Goal: Task Accomplishment & Management: Manage account settings

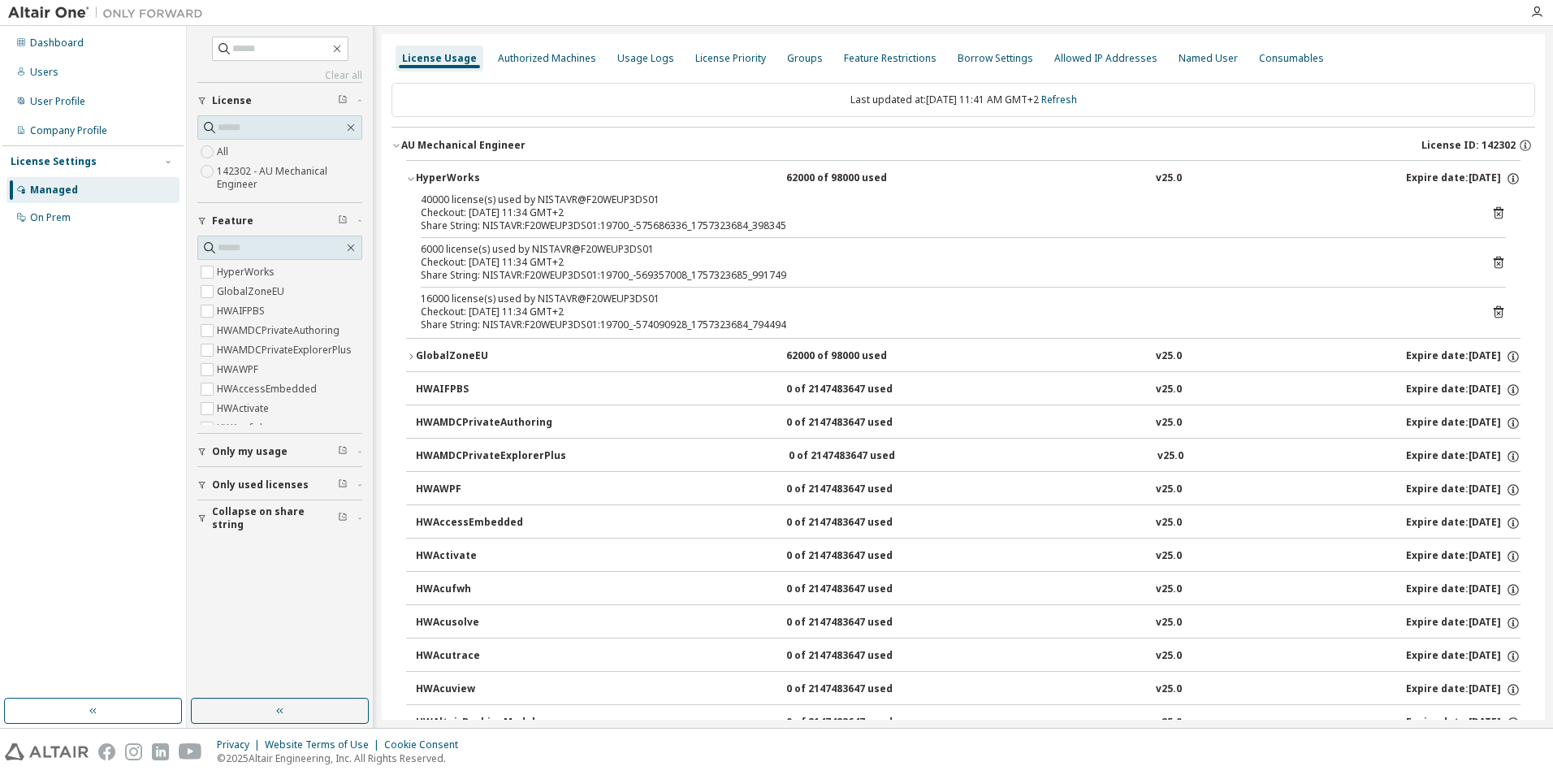
click at [525, 294] on div "16000 license(s) used by NISTAVR@F20WEUP3DS01" at bounding box center [944, 298] width 1046 height 13
drag, startPoint x: 1411, startPoint y: 751, endPoint x: 1422, endPoint y: 759, distance: 12.8
click at [1411, 751] on div "Privacy Website Terms of Use Cookie Consent © 2025 Altair Engineering, Inc. All…" at bounding box center [776, 751] width 1553 height 46
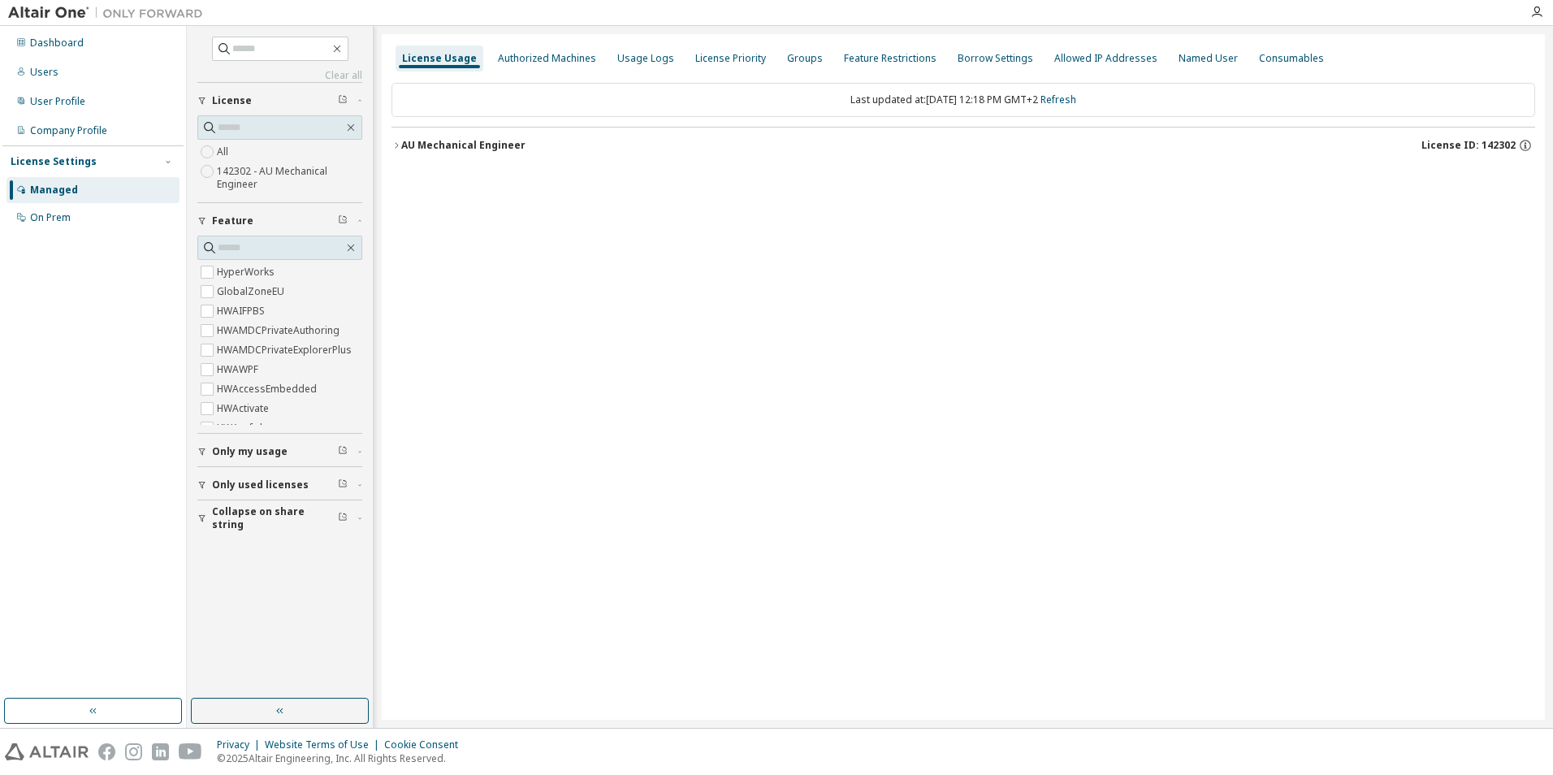
click at [395, 146] on icon "button" at bounding box center [396, 145] width 10 height 10
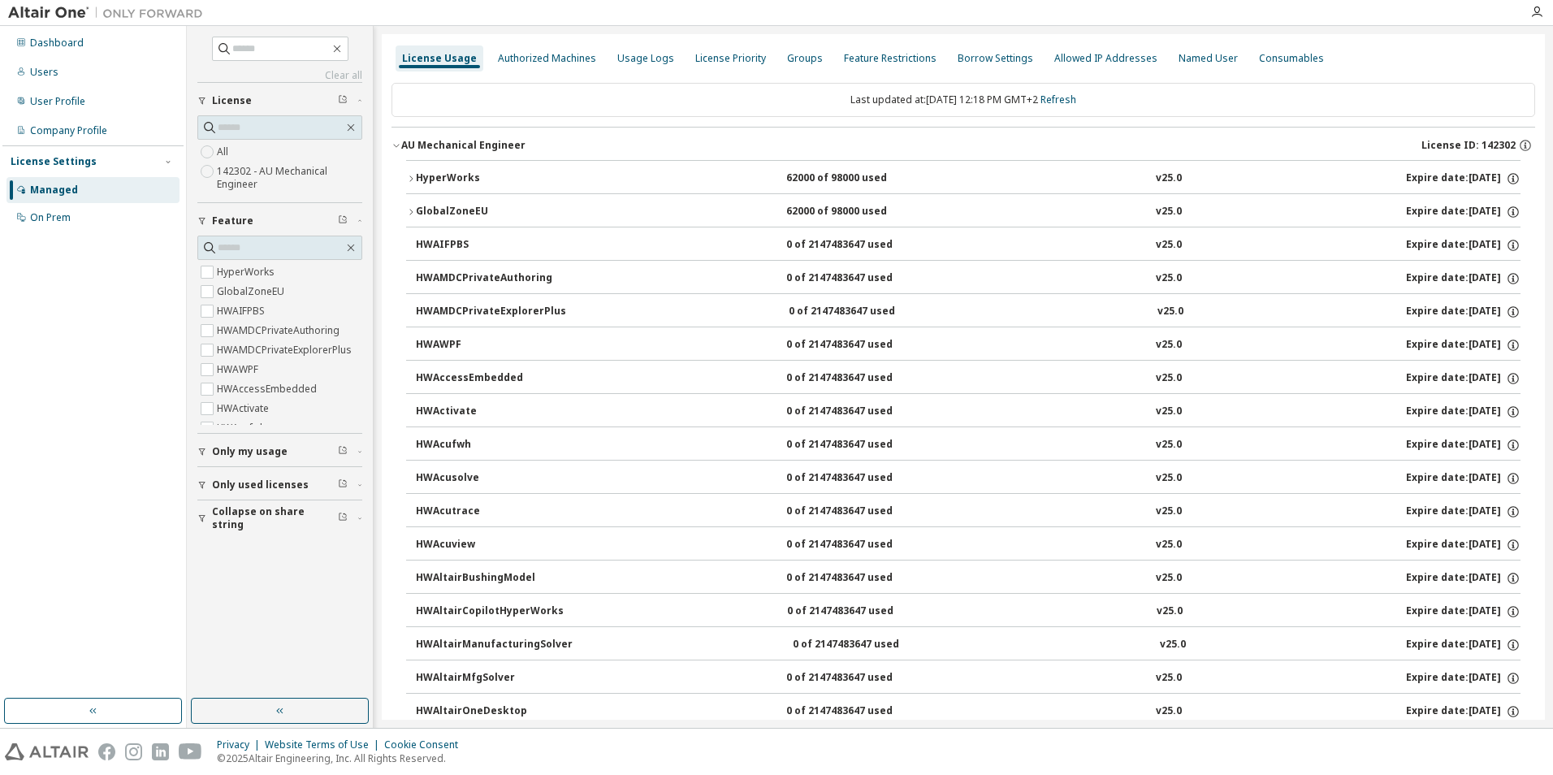
click at [407, 178] on icon "button" at bounding box center [411, 179] width 10 height 10
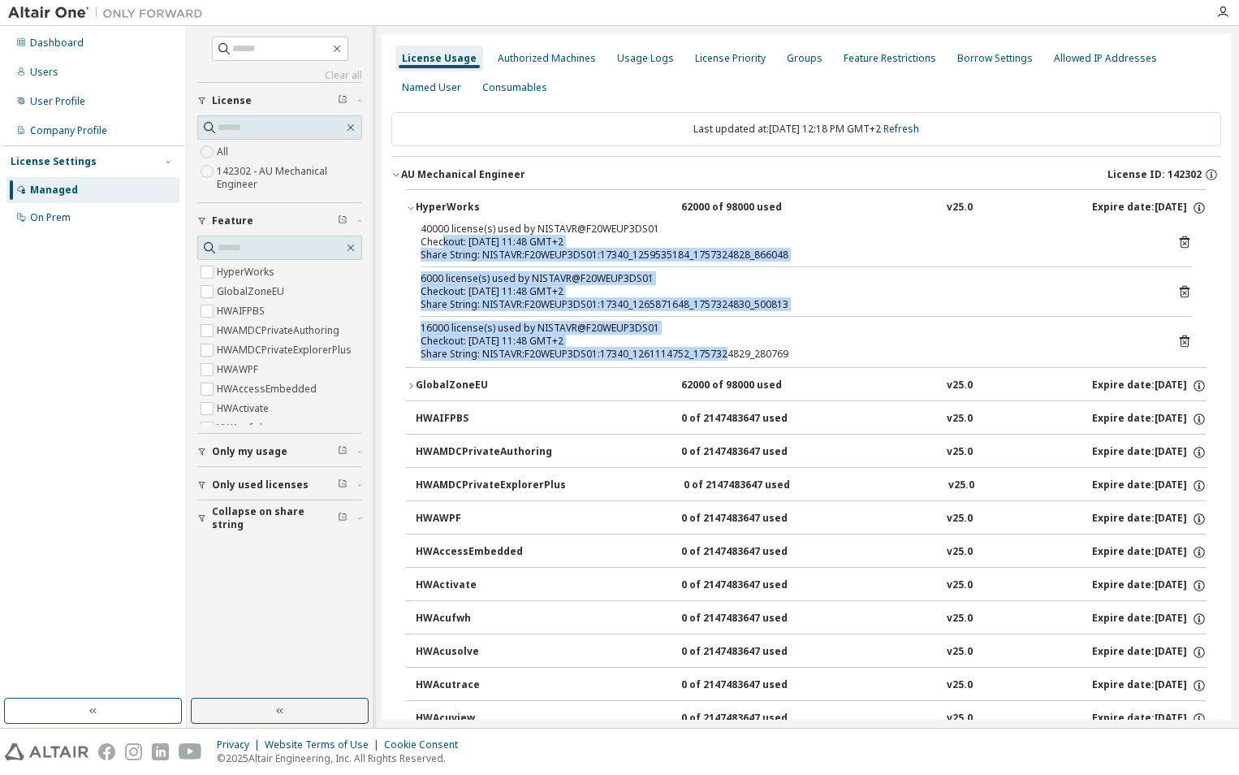
drag, startPoint x: 443, startPoint y: 235, endPoint x: 723, endPoint y: 348, distance: 302.4
click at [723, 348] on div "40000 license(s) used by NISTAVR@F20WEUP3DS01 Checkout: 2025-09-08 11:48 GMT+2 …" at bounding box center [806, 295] width 801 height 145
click at [723, 348] on div "Share String: NISTAVR:F20WEUP3DS01:17340_1261114752_1757324829_280769" at bounding box center [787, 354] width 733 height 13
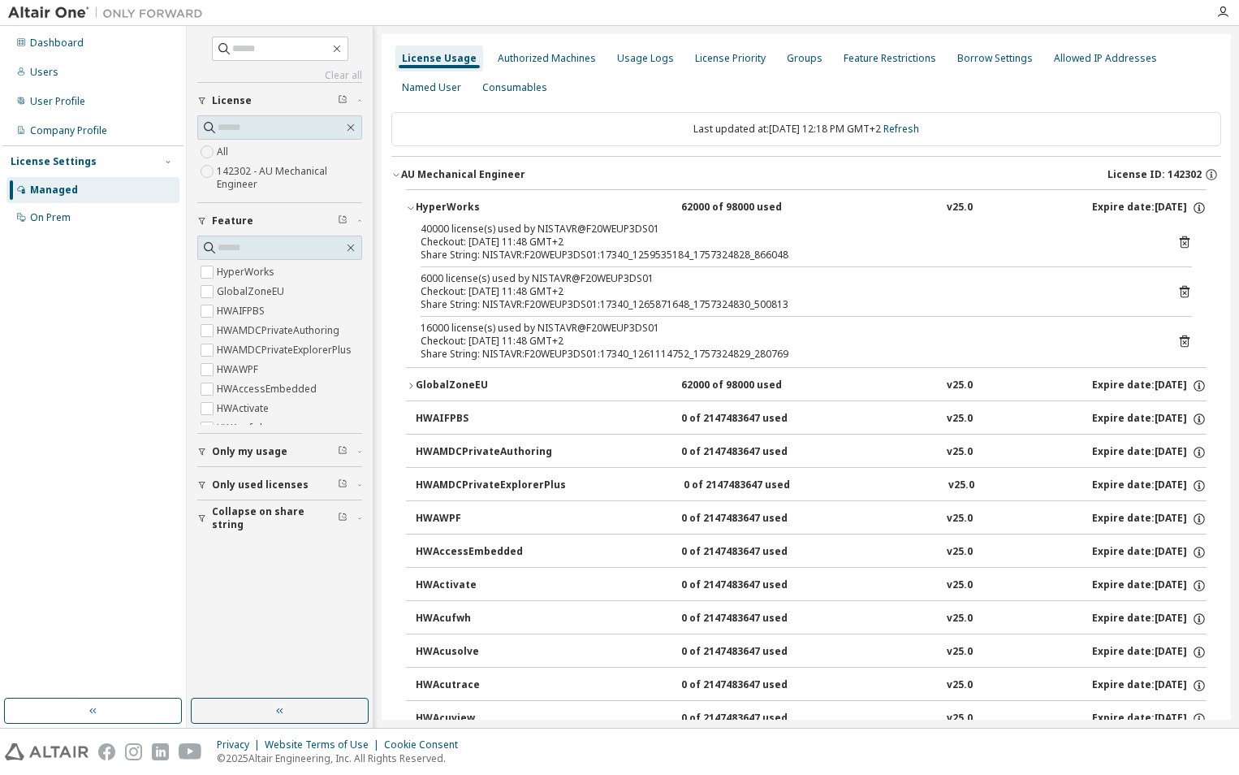
click at [685, 342] on div "Checkout: 2025-09-08 11:48 GMT+2" at bounding box center [787, 341] width 733 height 13
drag, startPoint x: 685, startPoint y: 342, endPoint x: 640, endPoint y: 338, distance: 44.8
click at [640, 338] on div "Checkout: 2025-09-08 11:48 GMT+2" at bounding box center [787, 341] width 733 height 13
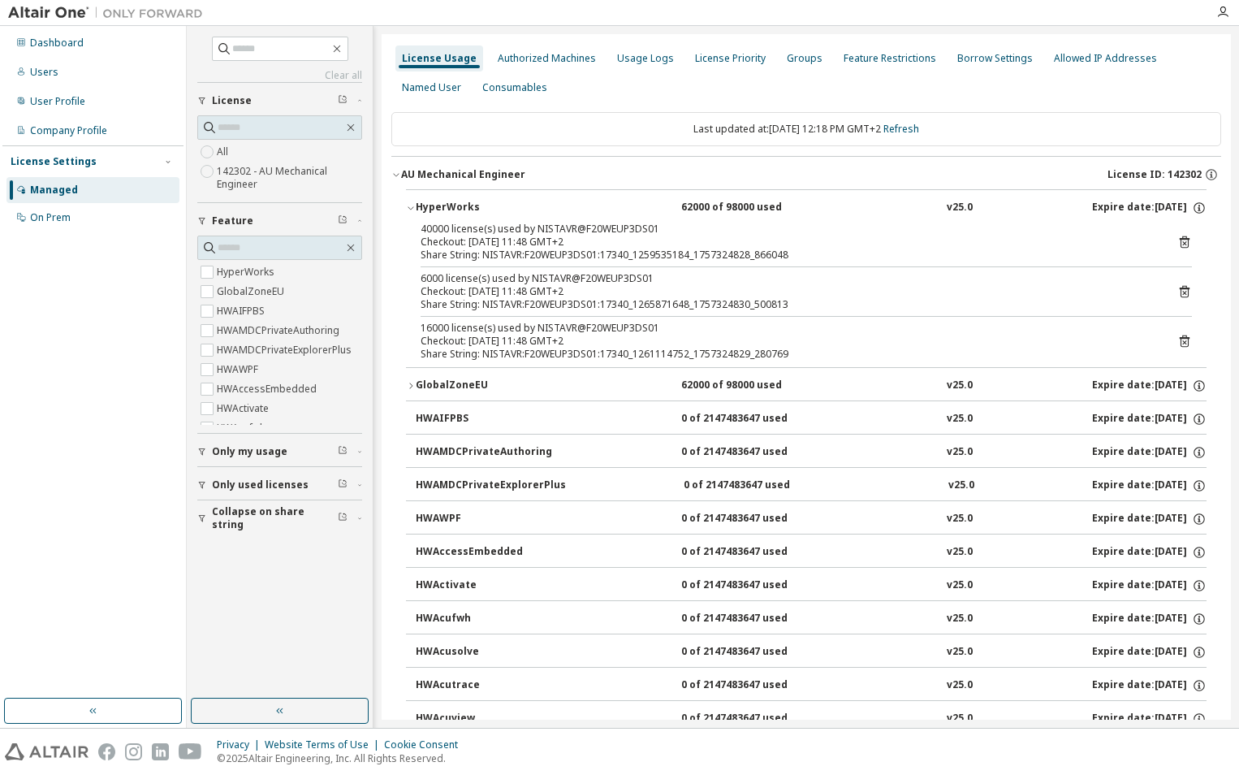
click at [640, 338] on div "Checkout: 2025-09-08 11:48 GMT+2" at bounding box center [787, 341] width 733 height 13
click at [639, 338] on div "Checkout: 2025-09-08 11:48 GMT+2" at bounding box center [787, 341] width 733 height 13
drag, startPoint x: 639, startPoint y: 338, endPoint x: 596, endPoint y: 333, distance: 43.3
click at [597, 333] on div "16000 license(s) used by NISTAVR@F20WEUP3DS01" at bounding box center [787, 328] width 733 height 13
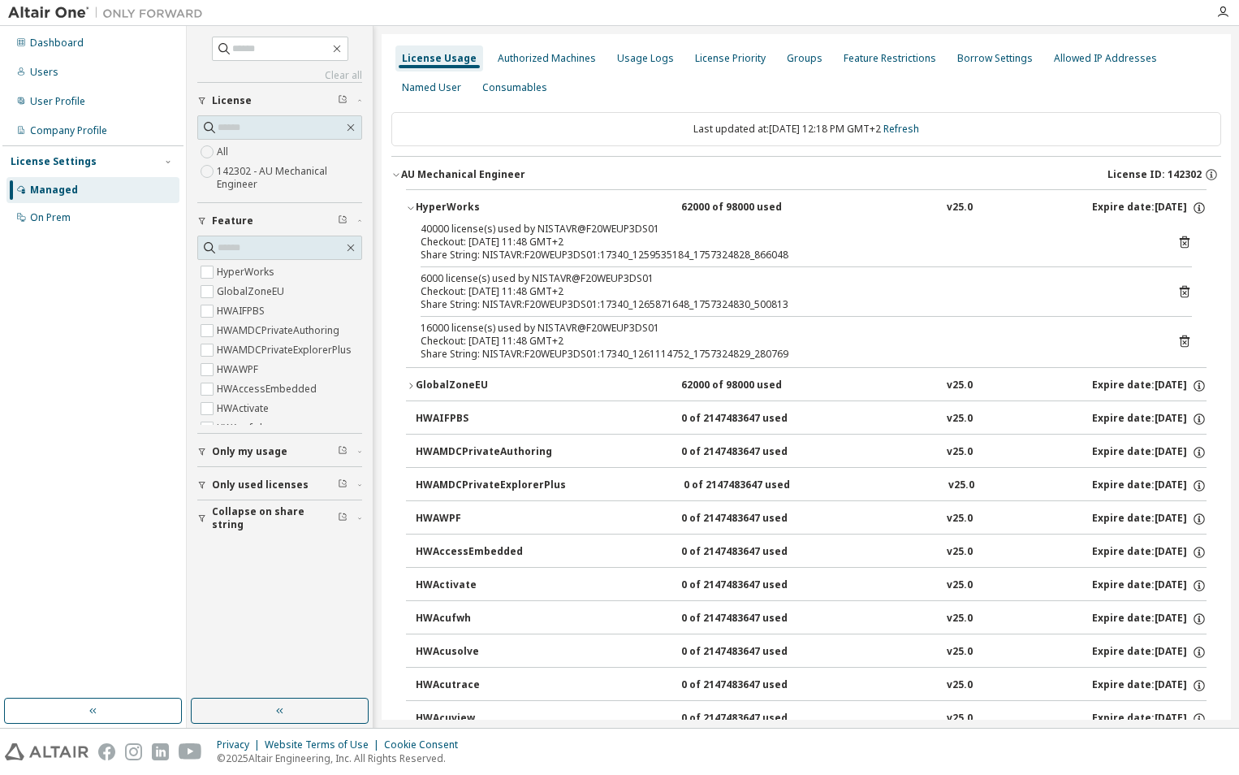
drag, startPoint x: 434, startPoint y: 221, endPoint x: 597, endPoint y: 285, distance: 174.6
click at [597, 285] on div "HyperWorks 62000 of 98000 used v25.0 Expire date: 2026-05-01 40000 license(s) u…" at bounding box center [806, 278] width 801 height 178
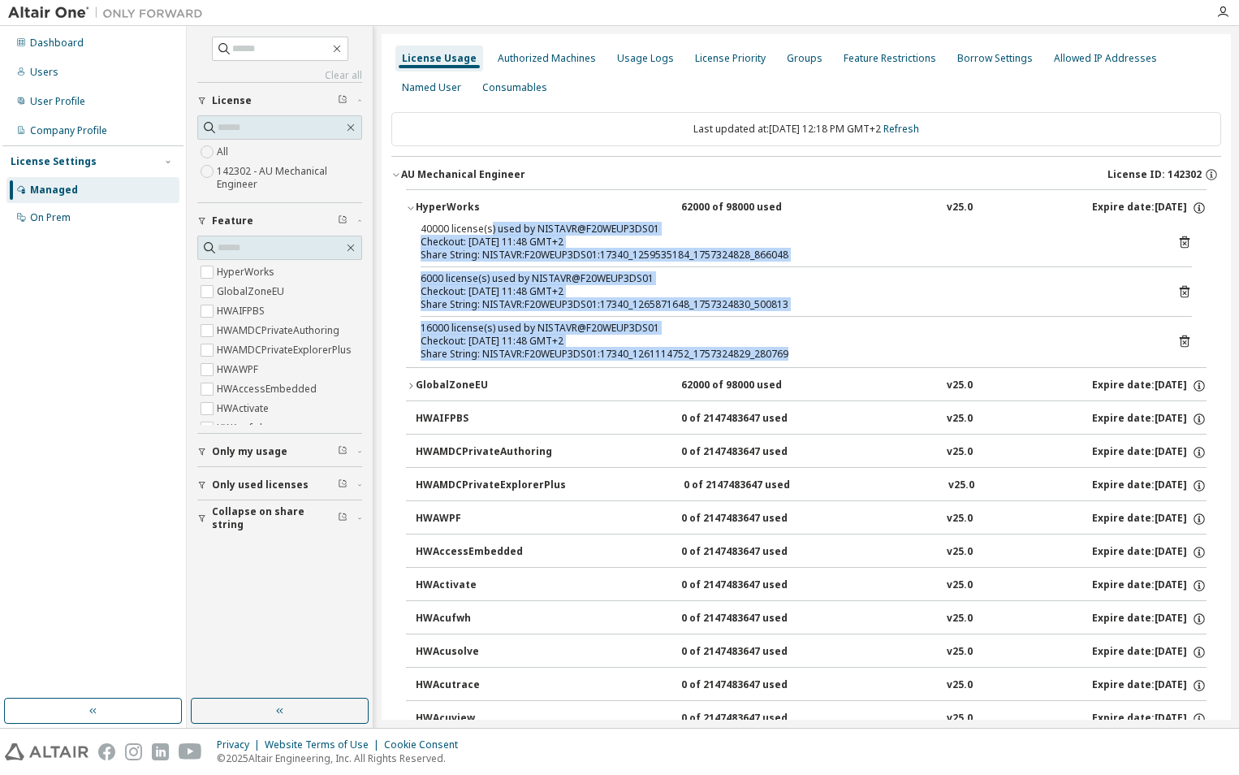
drag, startPoint x: 488, startPoint y: 230, endPoint x: 785, endPoint y: 360, distance: 324.4
click at [785, 360] on div "40000 license(s) used by NISTAVR@F20WEUP3DS01 Checkout: 2025-09-08 11:48 GMT+2 …" at bounding box center [806, 295] width 801 height 145
drag, startPoint x: 785, startPoint y: 360, endPoint x: 749, endPoint y: 354, distance: 37.0
click at [749, 355] on div "Share String: NISTAVR:F20WEUP3DS01:17340_1261114752_1757324829_280769" at bounding box center [787, 354] width 733 height 13
